Goal: Information Seeking & Learning: Understand process/instructions

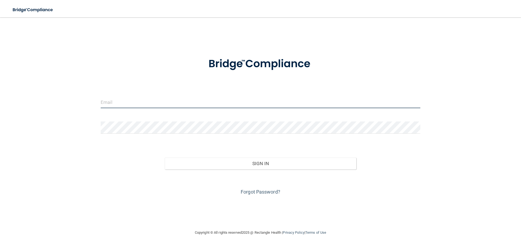
click at [212, 104] on input "email" at bounding box center [261, 102] width 320 height 12
type input "[EMAIL_ADDRESS][DOMAIN_NAME]"
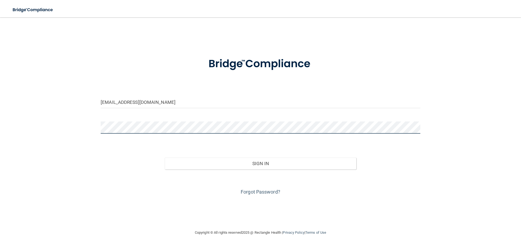
click at [165, 158] on button "Sign In" at bounding box center [261, 164] width 192 height 12
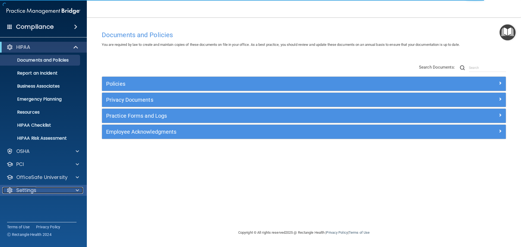
click at [52, 191] on div "Settings" at bounding box center [35, 190] width 67 height 7
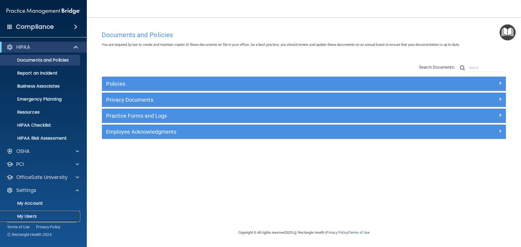
click at [39, 218] on p "My Users" at bounding box center [41, 216] width 74 height 5
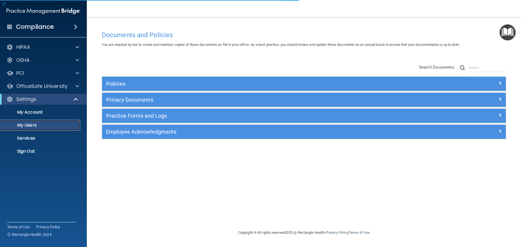
select select "20"
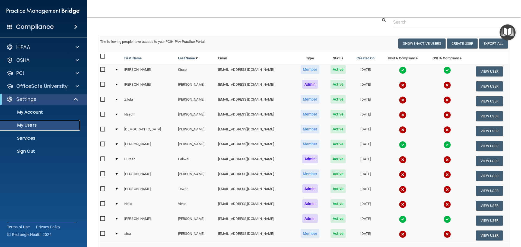
scroll to position [81, 0]
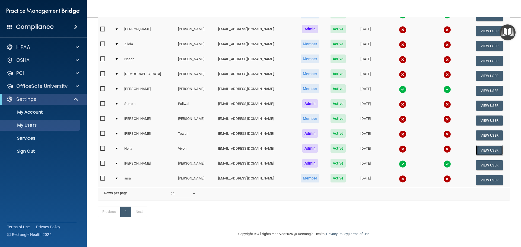
click at [478, 145] on button "View User" at bounding box center [489, 150] width 27 height 10
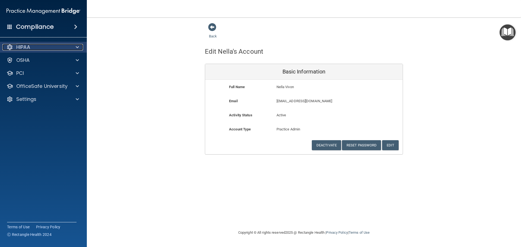
click at [36, 48] on div "HIPAA" at bounding box center [35, 47] width 67 height 7
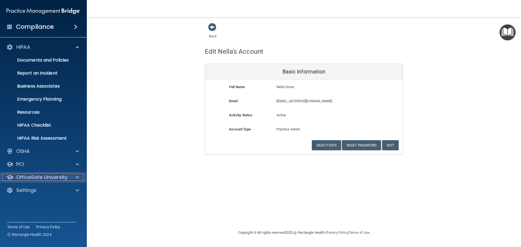
click at [73, 177] on div at bounding box center [77, 177] width 14 height 7
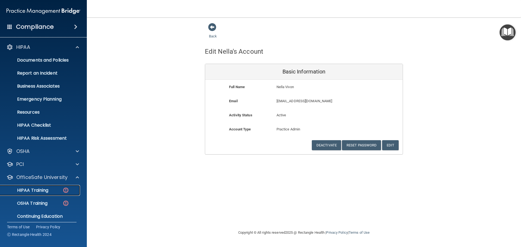
click at [60, 189] on div "HIPAA Training" at bounding box center [41, 190] width 74 height 5
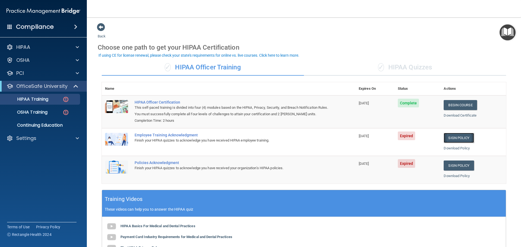
click at [458, 138] on link "Sign Policy" at bounding box center [459, 138] width 30 height 10
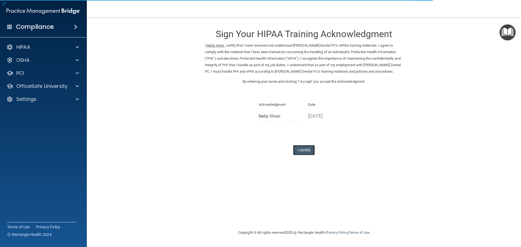
click at [302, 152] on button "I Agree" at bounding box center [304, 150] width 22 height 10
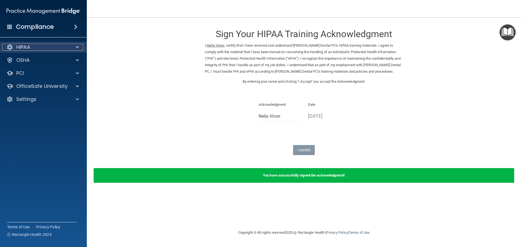
click at [25, 49] on p "HIPAA" at bounding box center [23, 47] width 14 height 7
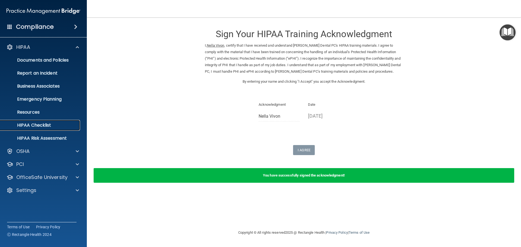
click at [53, 123] on p "HIPAA Checklist" at bounding box center [41, 125] width 74 height 5
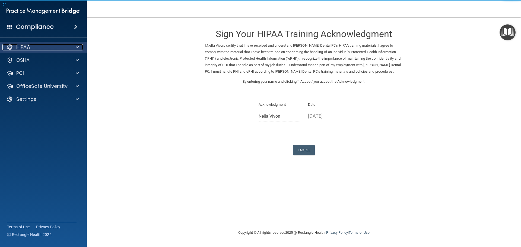
click at [59, 45] on div "HIPAA" at bounding box center [35, 47] width 67 height 7
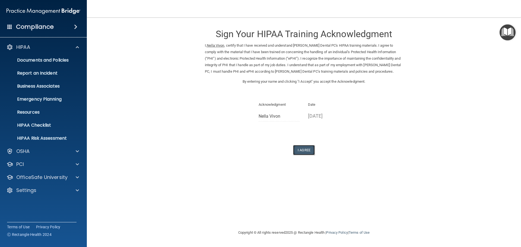
click at [304, 152] on button "I Agree" at bounding box center [304, 150] width 22 height 10
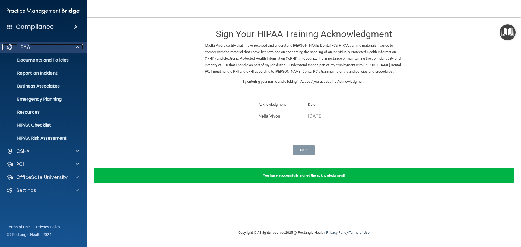
click at [79, 47] on div at bounding box center [77, 47] width 14 height 7
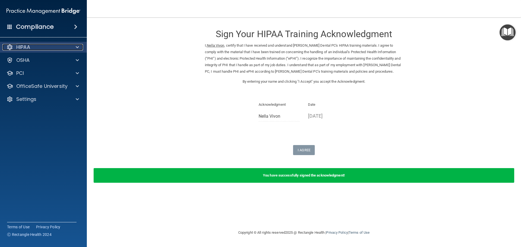
click at [30, 47] on p "HIPAA" at bounding box center [23, 47] width 14 height 7
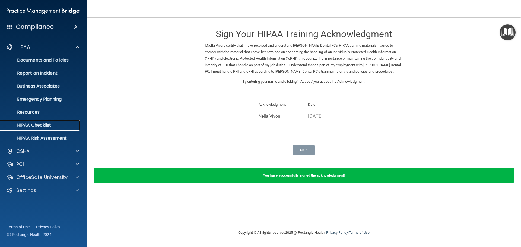
click at [53, 125] on p "HIPAA Checklist" at bounding box center [41, 125] width 74 height 5
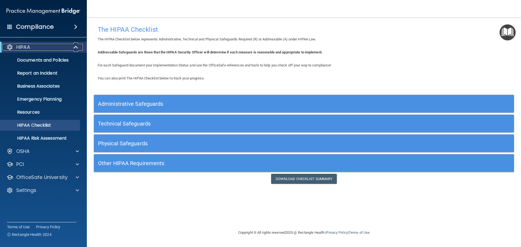
click at [36, 45] on div "HIPAA" at bounding box center [35, 47] width 67 height 7
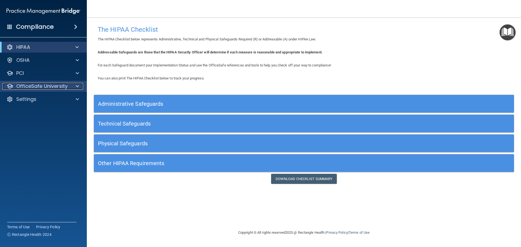
click at [72, 85] on div at bounding box center [77, 86] width 14 height 7
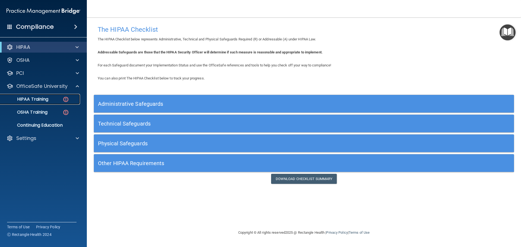
click at [55, 100] on div "HIPAA Training" at bounding box center [41, 99] width 74 height 5
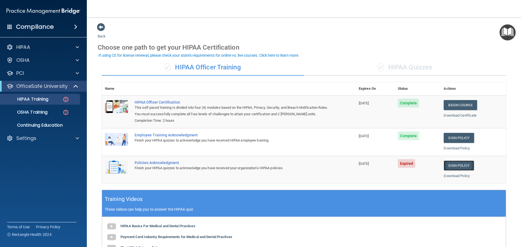
click at [461, 166] on link "Sign Policy" at bounding box center [459, 166] width 30 height 10
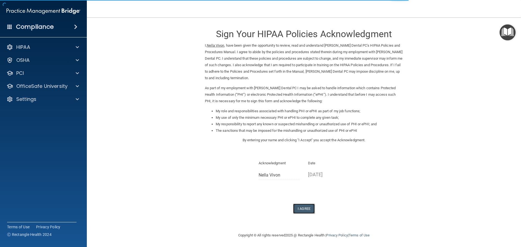
click at [305, 209] on button "I Agree" at bounding box center [304, 209] width 22 height 10
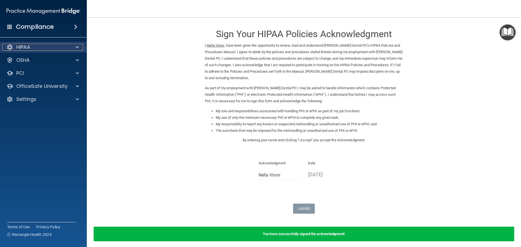
click at [27, 48] on p "HIPAA" at bounding box center [23, 47] width 14 height 7
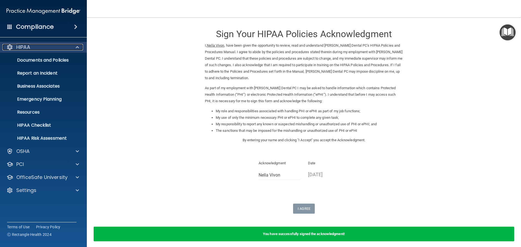
click at [32, 45] on div "HIPAA" at bounding box center [35, 47] width 67 height 7
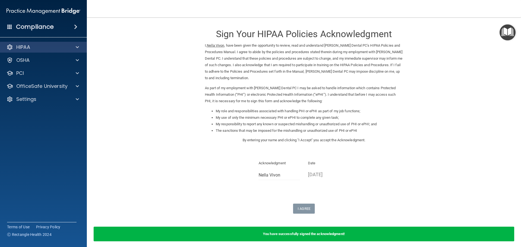
click at [31, 44] on div "HIPAA" at bounding box center [43, 47] width 87 height 11
click at [80, 47] on div at bounding box center [77, 47] width 14 height 7
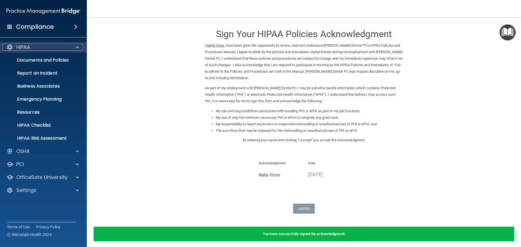
click at [23, 47] on p "HIPAA" at bounding box center [23, 47] width 14 height 7
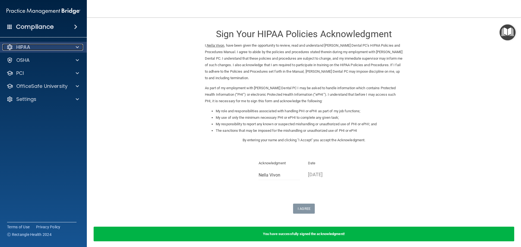
click at [34, 44] on div "HIPAA" at bounding box center [35, 47] width 67 height 7
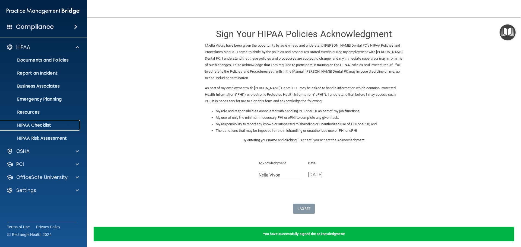
click at [44, 125] on p "HIPAA Checklist" at bounding box center [41, 125] width 74 height 5
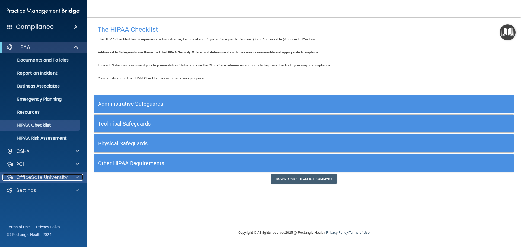
click at [74, 176] on div at bounding box center [77, 177] width 14 height 7
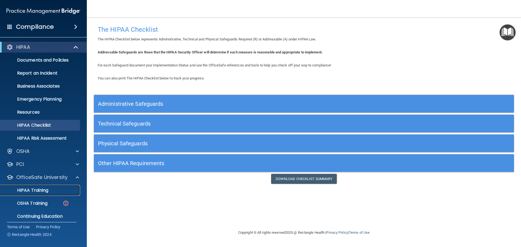
click at [47, 190] on p "HIPAA Training" at bounding box center [26, 190] width 45 height 5
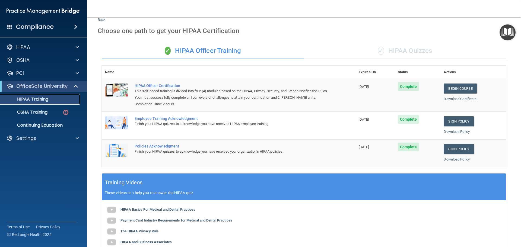
scroll to position [112, 0]
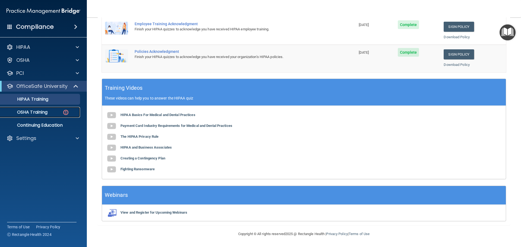
click at [52, 112] on div "OSHA Training" at bounding box center [41, 112] width 74 height 5
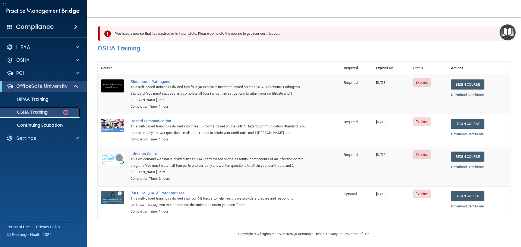
scroll to position [2, 0]
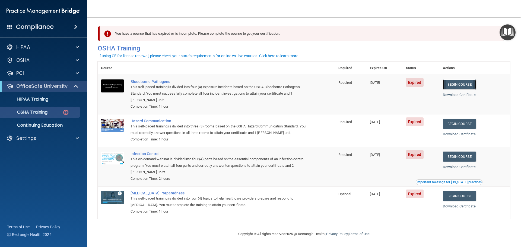
click at [468, 83] on link "Begin Course" at bounding box center [459, 84] width 33 height 10
